Goal: Entertainment & Leisure: Consume media (video, audio)

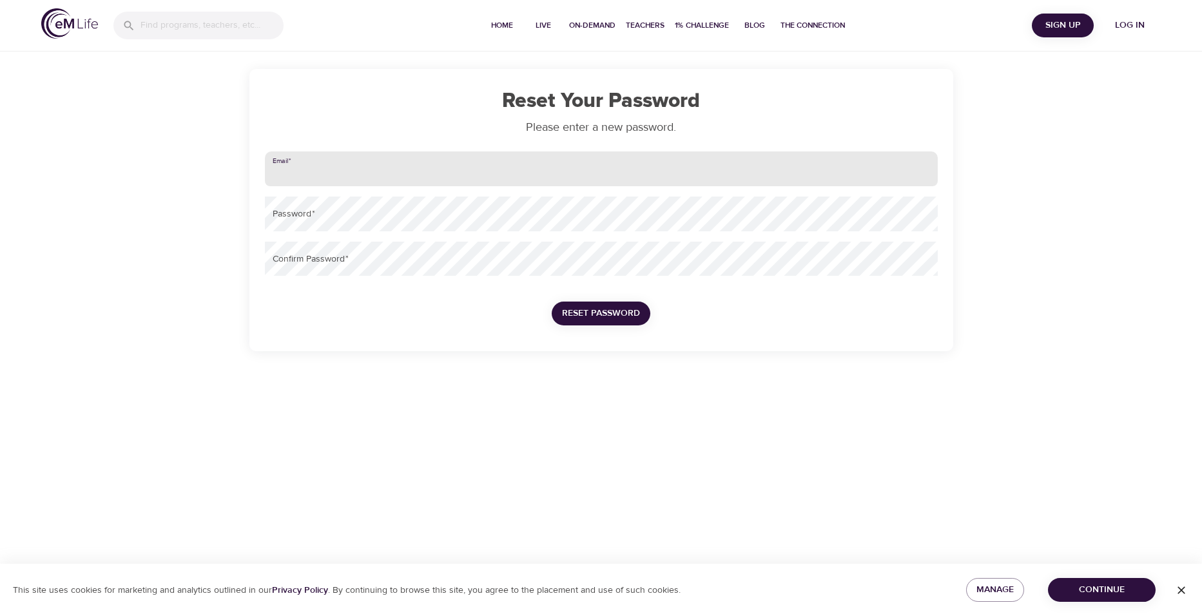
click at [328, 173] on input "email" at bounding box center [601, 168] width 673 height 35
type input "[PERSON_NAME][EMAIL_ADDRESS][DOMAIN_NAME]"
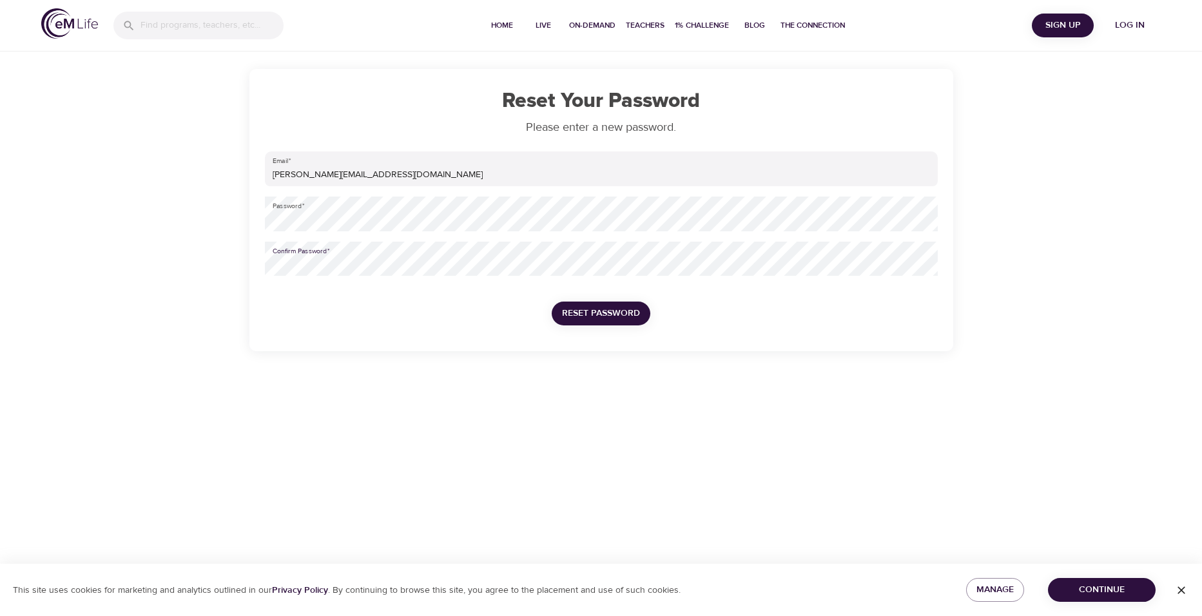
click at [552, 302] on button "Reset Password" at bounding box center [601, 314] width 99 height 24
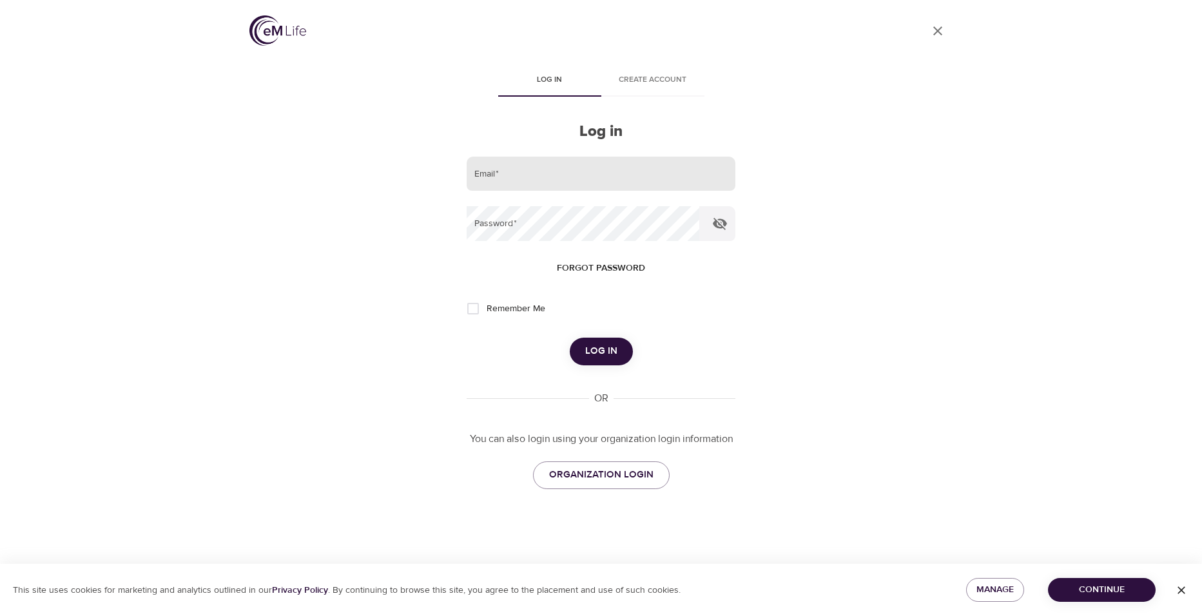
click at [520, 175] on input "email" at bounding box center [601, 174] width 268 height 35
type input "[PERSON_NAME][EMAIL_ADDRESS][DOMAIN_NAME]"
click at [570, 338] on button "Log in" at bounding box center [601, 351] width 63 height 27
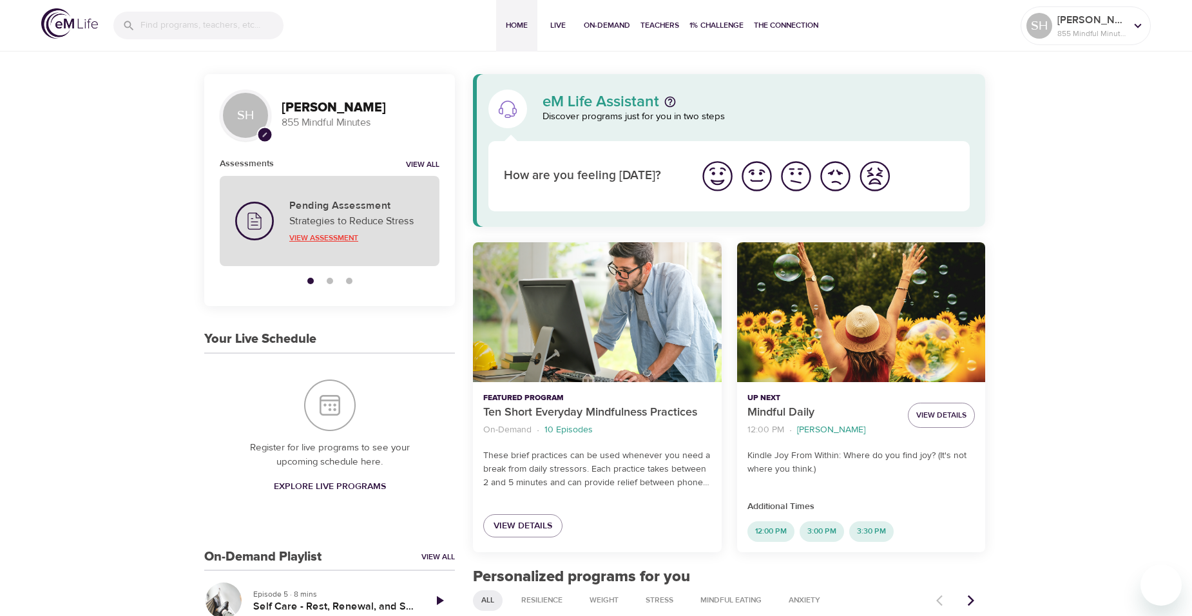
click at [358, 239] on p "View Assessment" at bounding box center [356, 238] width 135 height 12
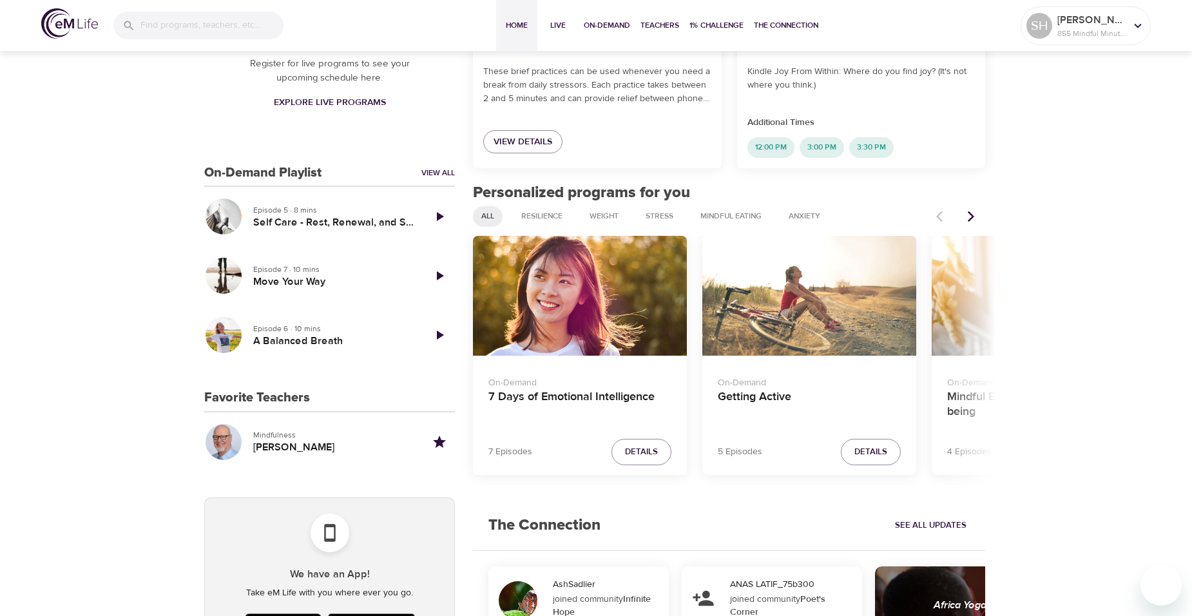
scroll to position [387, 0]
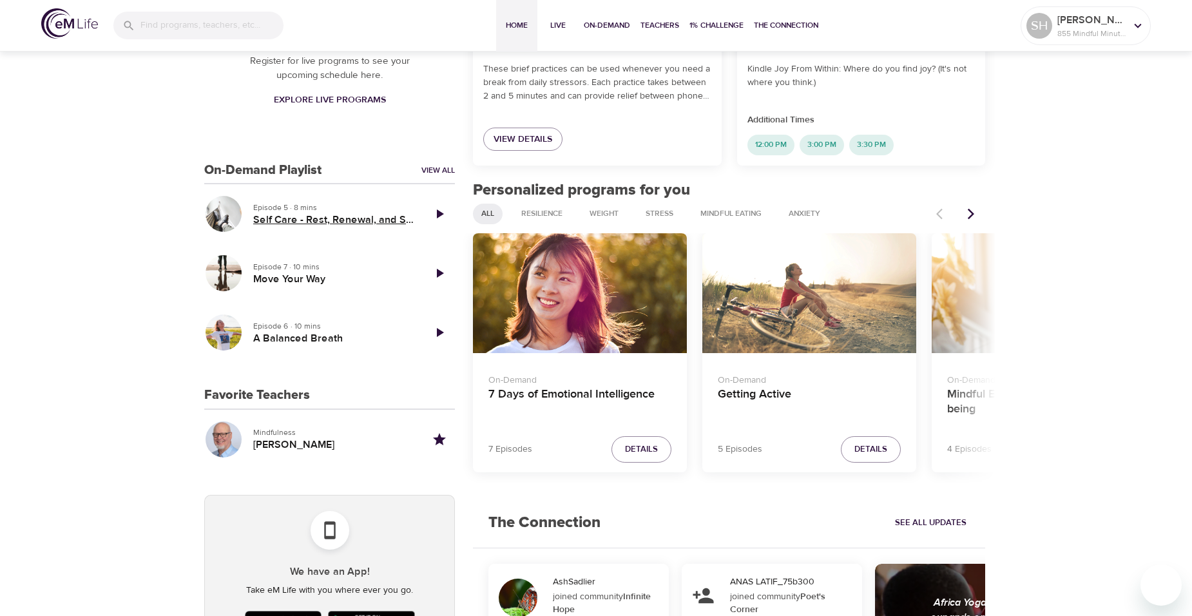
click at [340, 219] on h5 "Self Care - Rest, Renewal, and Supportive Relationships" at bounding box center [333, 220] width 160 height 14
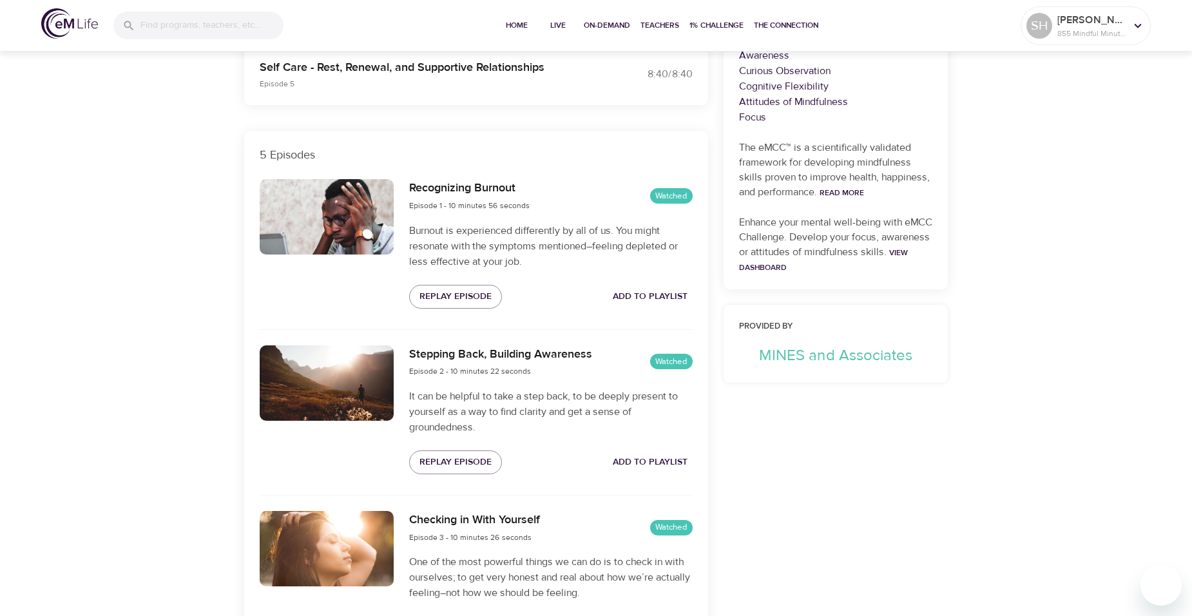
scroll to position [249, 0]
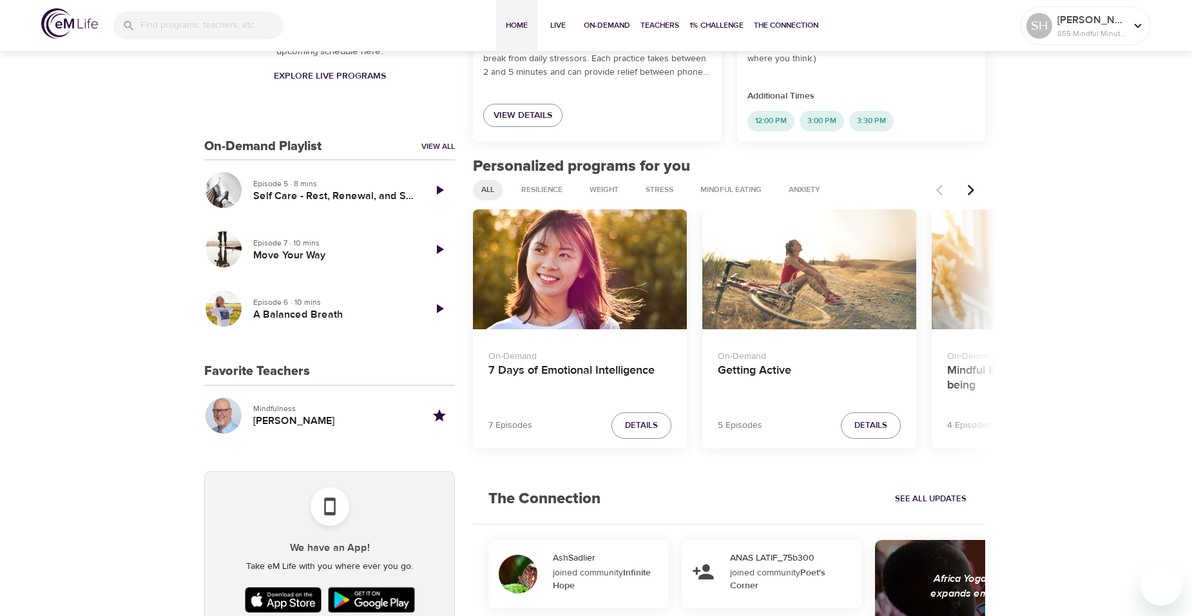
scroll to position [408, 0]
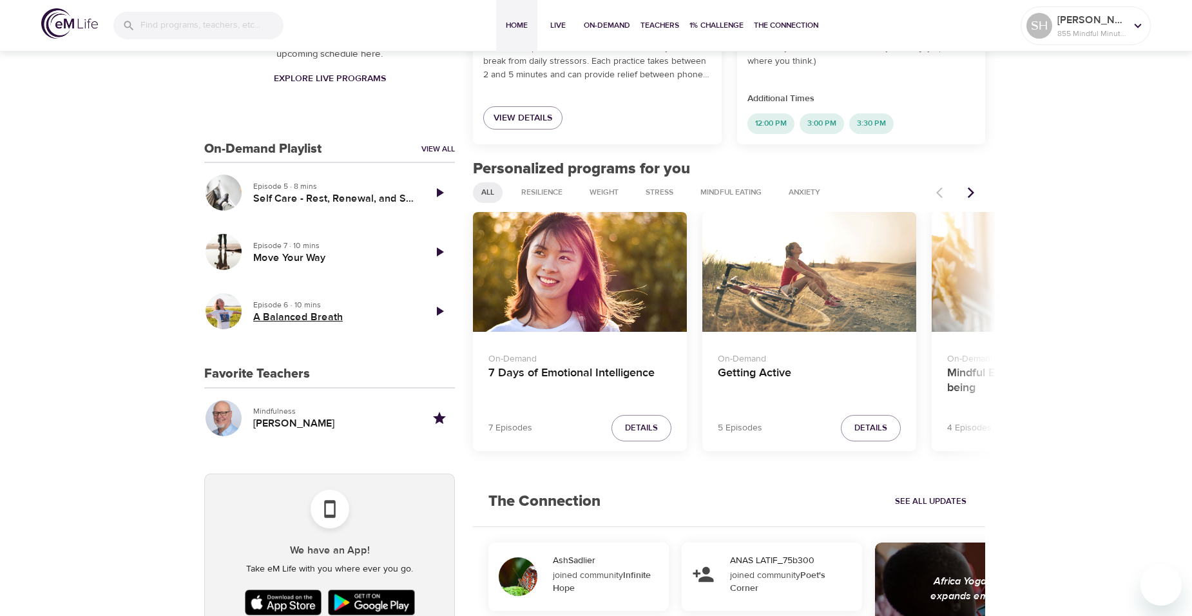
click at [302, 314] on h5 "A Balanced Breath" at bounding box center [333, 318] width 160 height 14
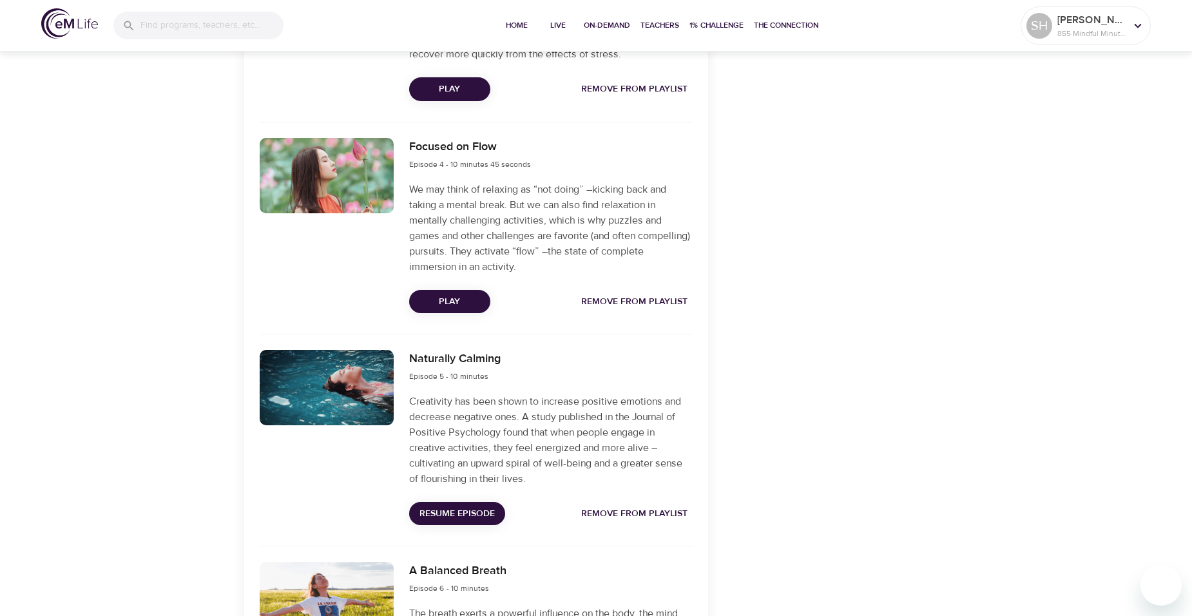
scroll to position [1096, 0]
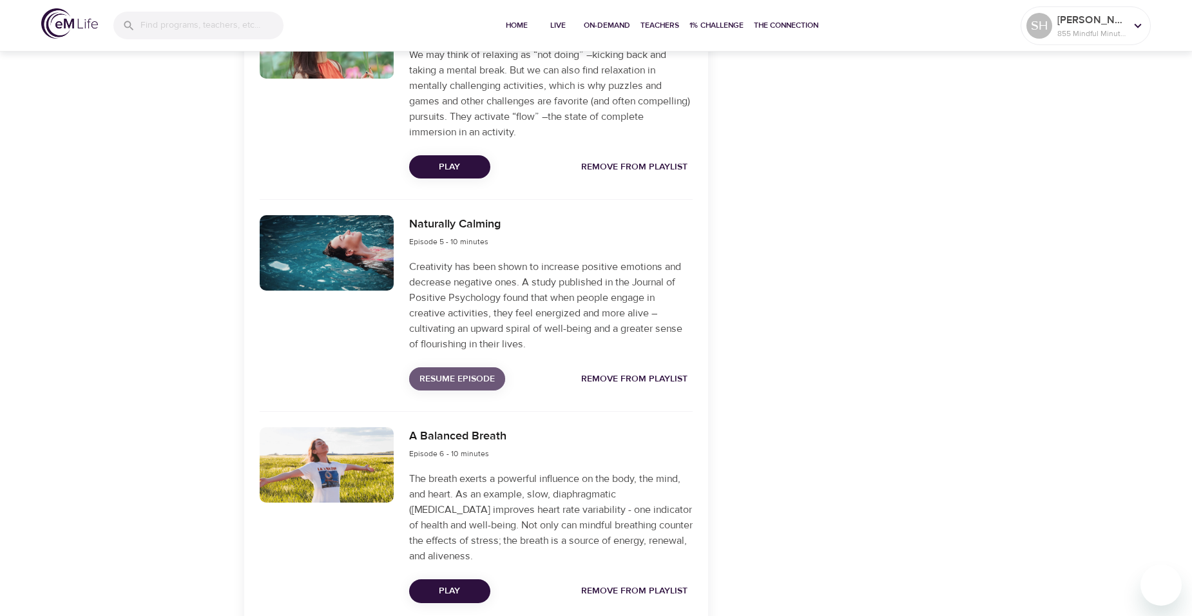
click at [466, 373] on span "Resume Episode" at bounding box center [457, 379] width 75 height 16
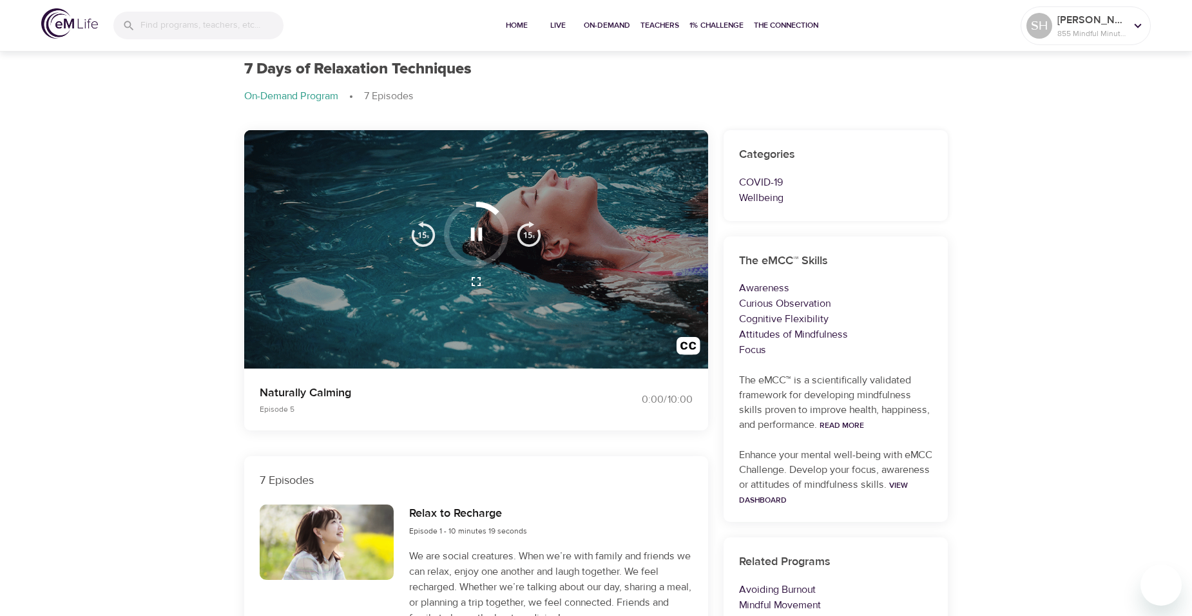
scroll to position [0, 0]
